Goal: Find specific page/section: Find specific page/section

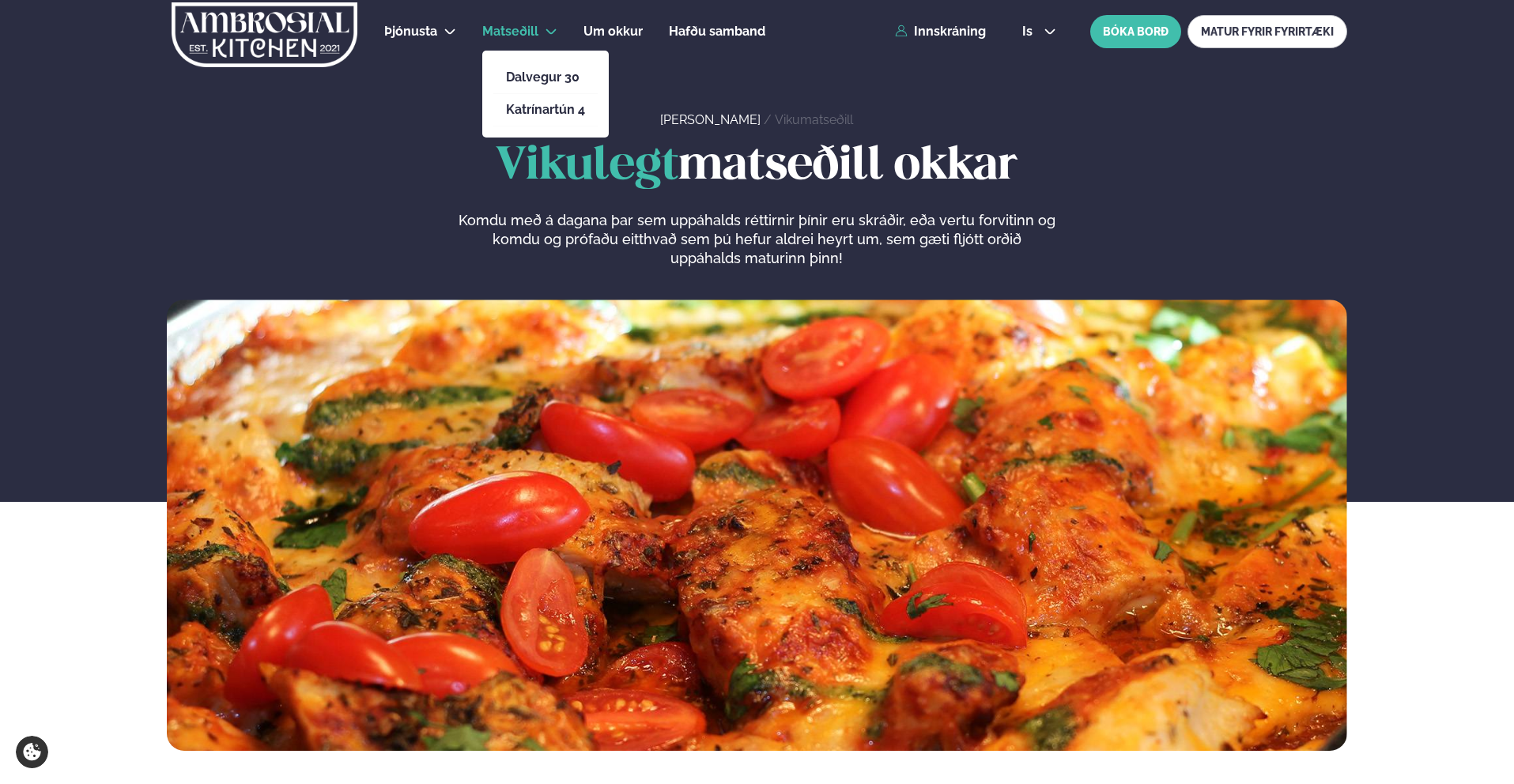
click at [547, 33] on icon at bounding box center [551, 32] width 12 height 12
click at [555, 113] on link "Katrínartún 4" at bounding box center [545, 109] width 79 height 12
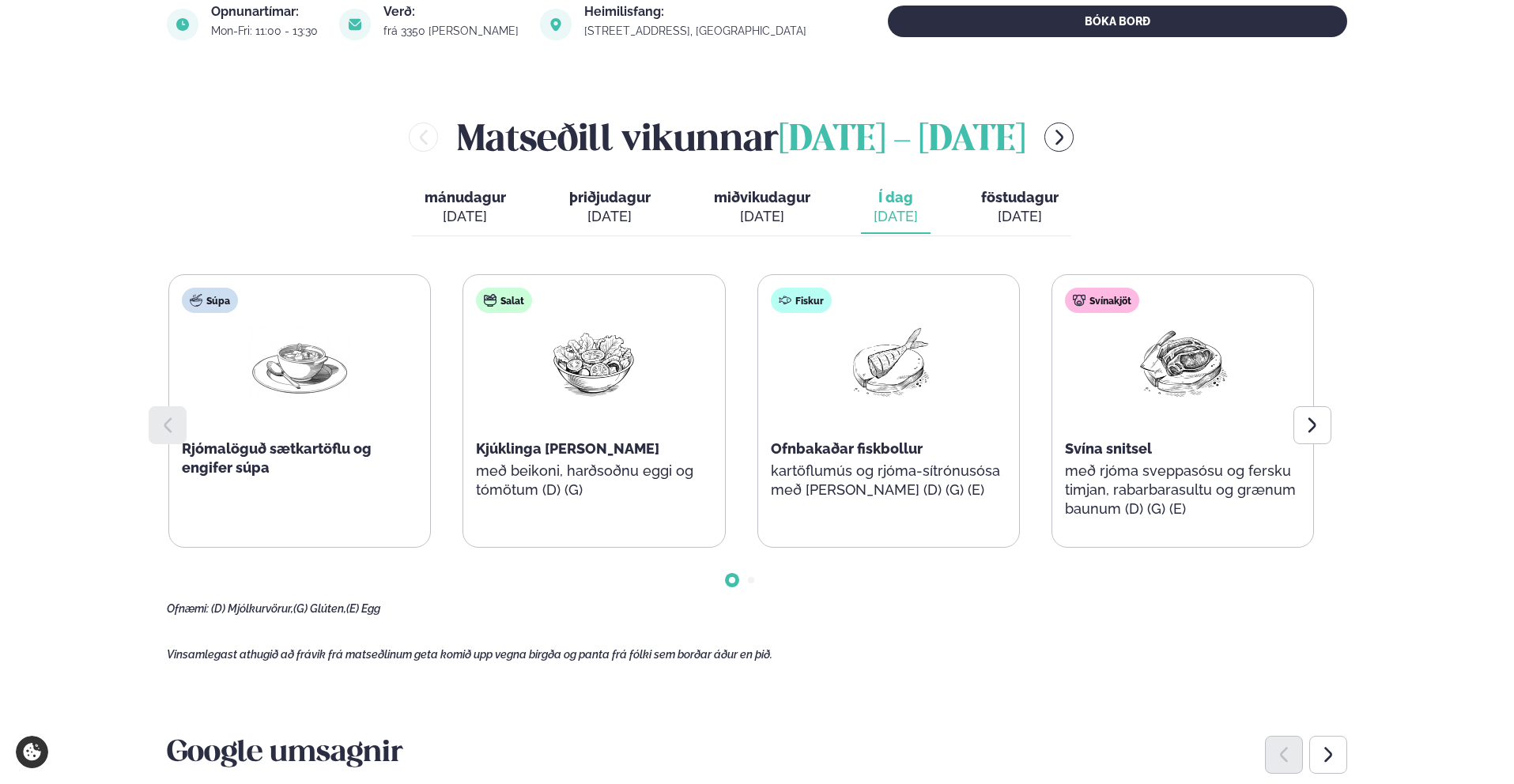
scroll to position [598, 0]
click at [1282, 413] on div "Svínakjöt Svína snitsel með rjóma sveppasósu og fersku timjan, rabarbarasultu o…" at bounding box center [1183, 410] width 261 height 272
click at [1305, 413] on div at bounding box center [1312, 424] width 38 height 38
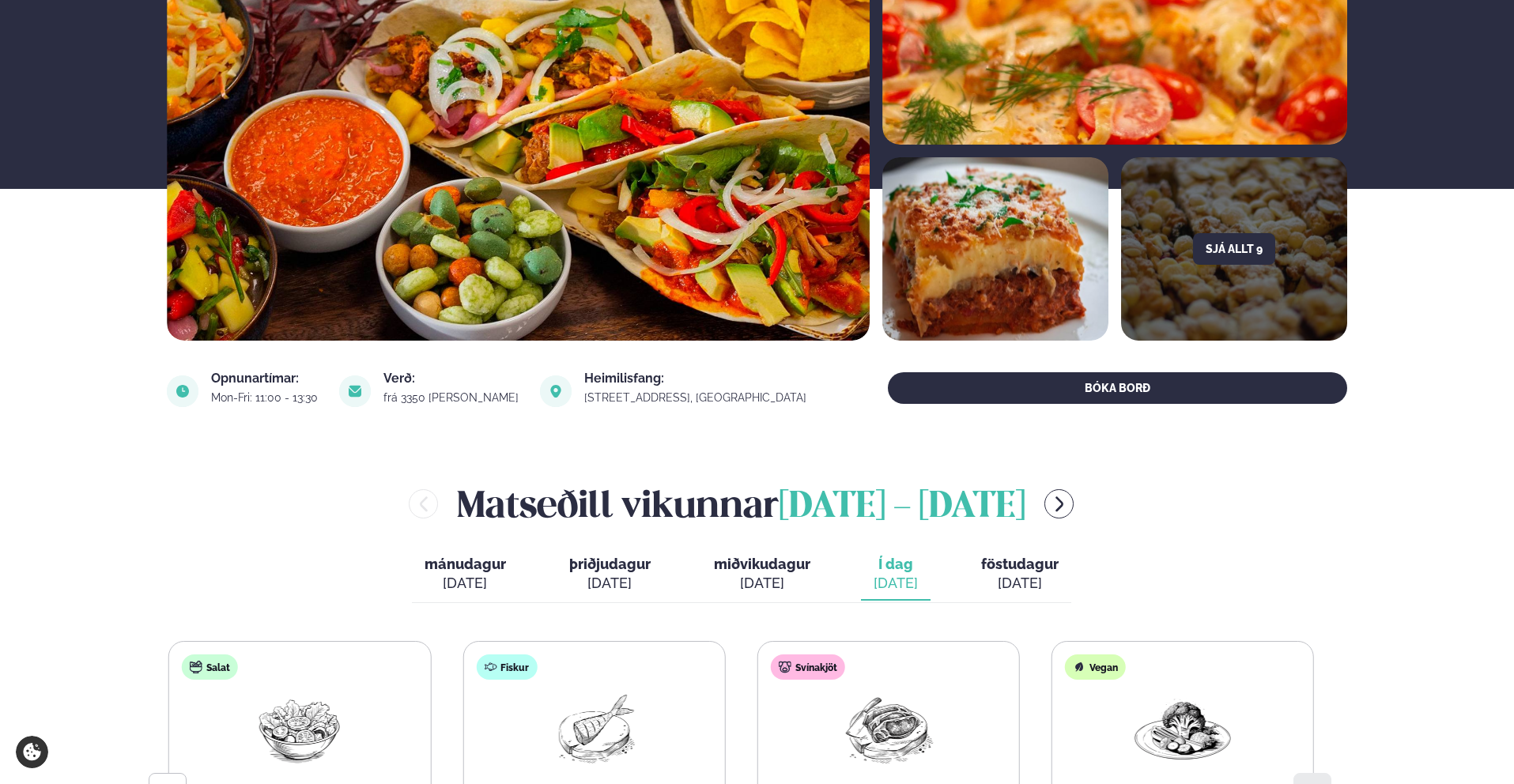
scroll to position [0, 0]
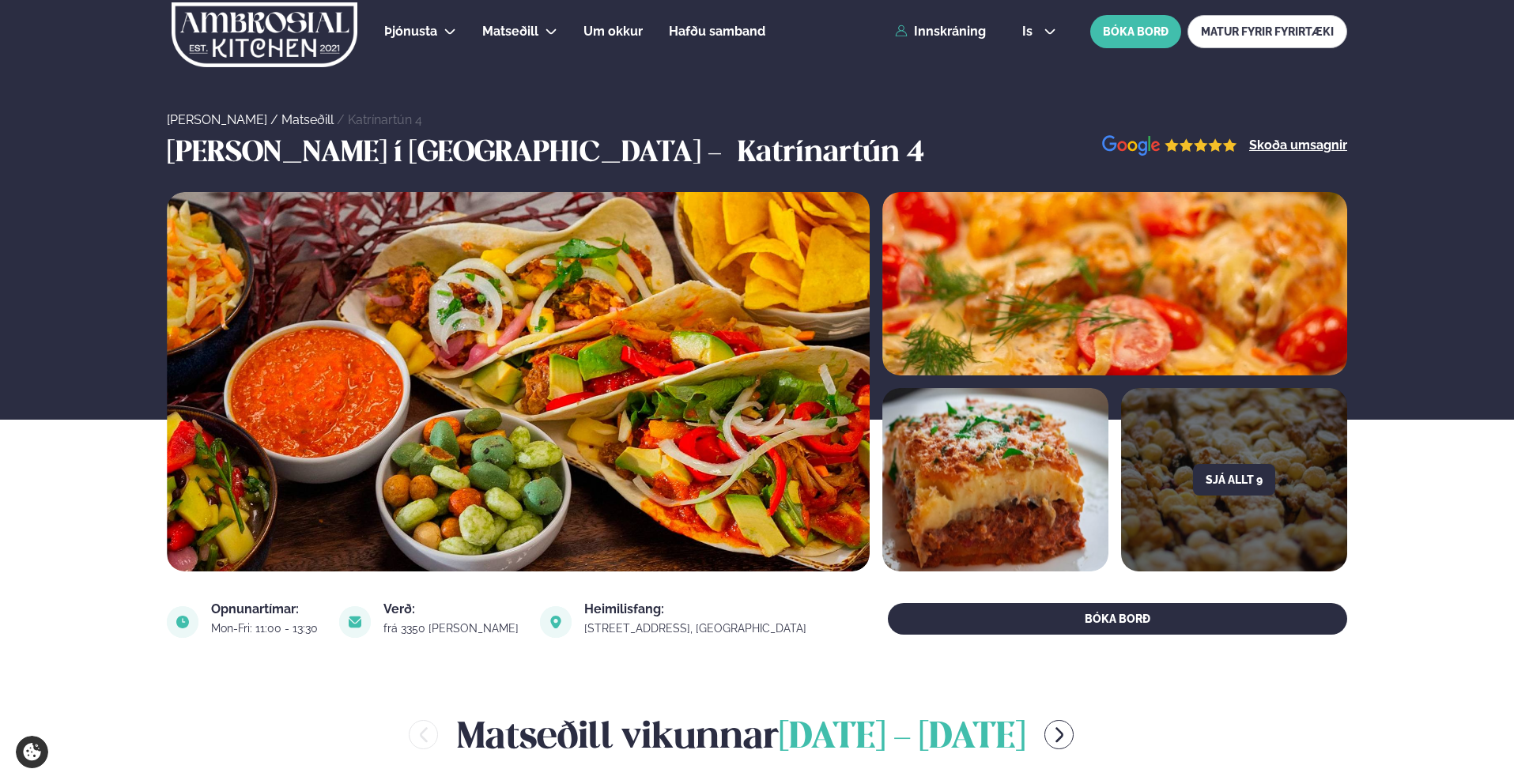
click at [260, 31] on img at bounding box center [265, 35] width 189 height 65
